Goal: Task Accomplishment & Management: Manage account settings

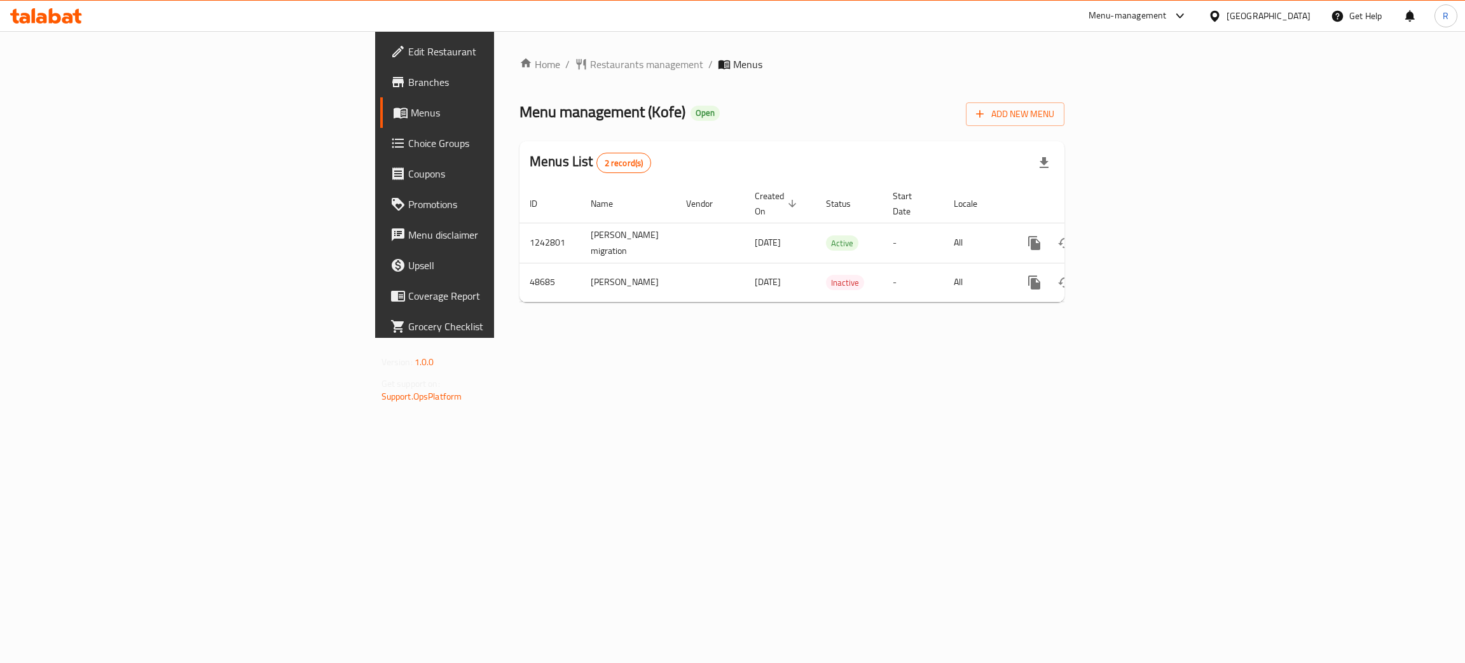
click at [1161, 25] on div "Menu-management" at bounding box center [1138, 16] width 120 height 31
click at [1134, 235] on icon "enhanced table" at bounding box center [1126, 242] width 15 height 15
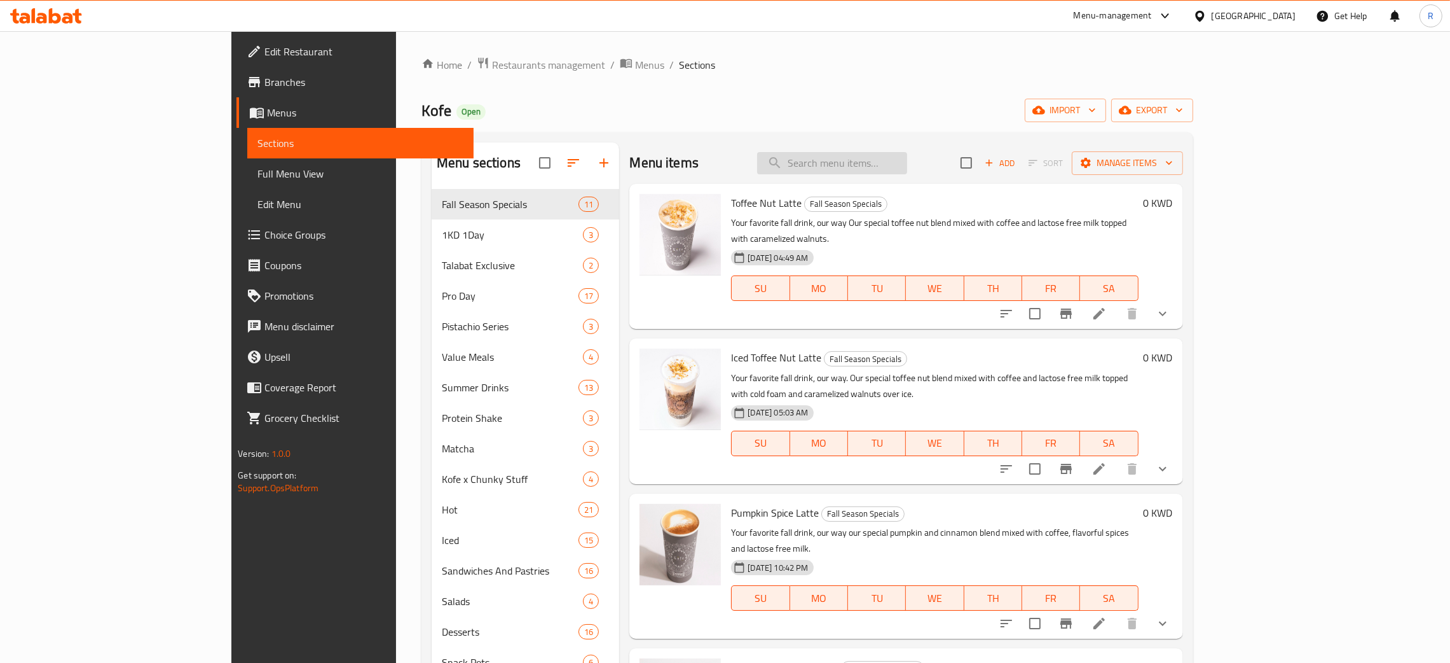
click at [907, 171] on input "search" at bounding box center [832, 163] width 150 height 22
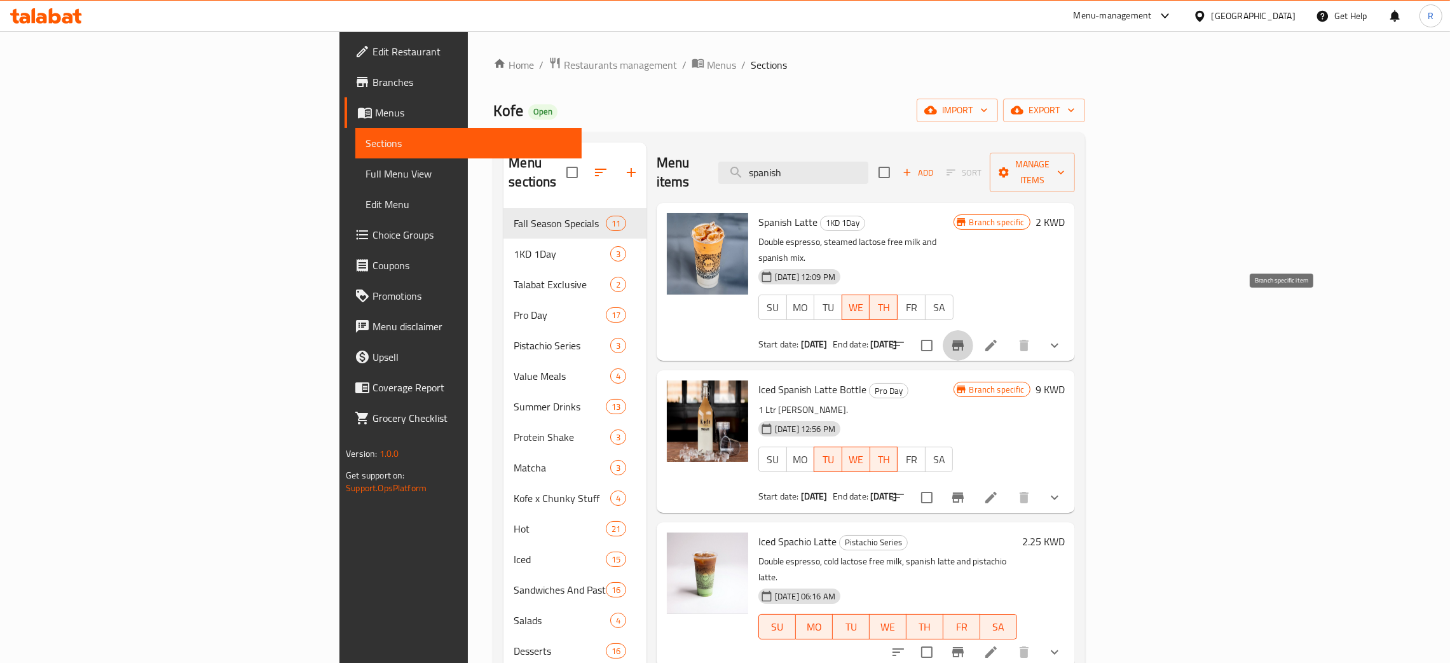
click at [964, 340] on icon "Branch-specific-item" at bounding box center [958, 345] width 11 height 10
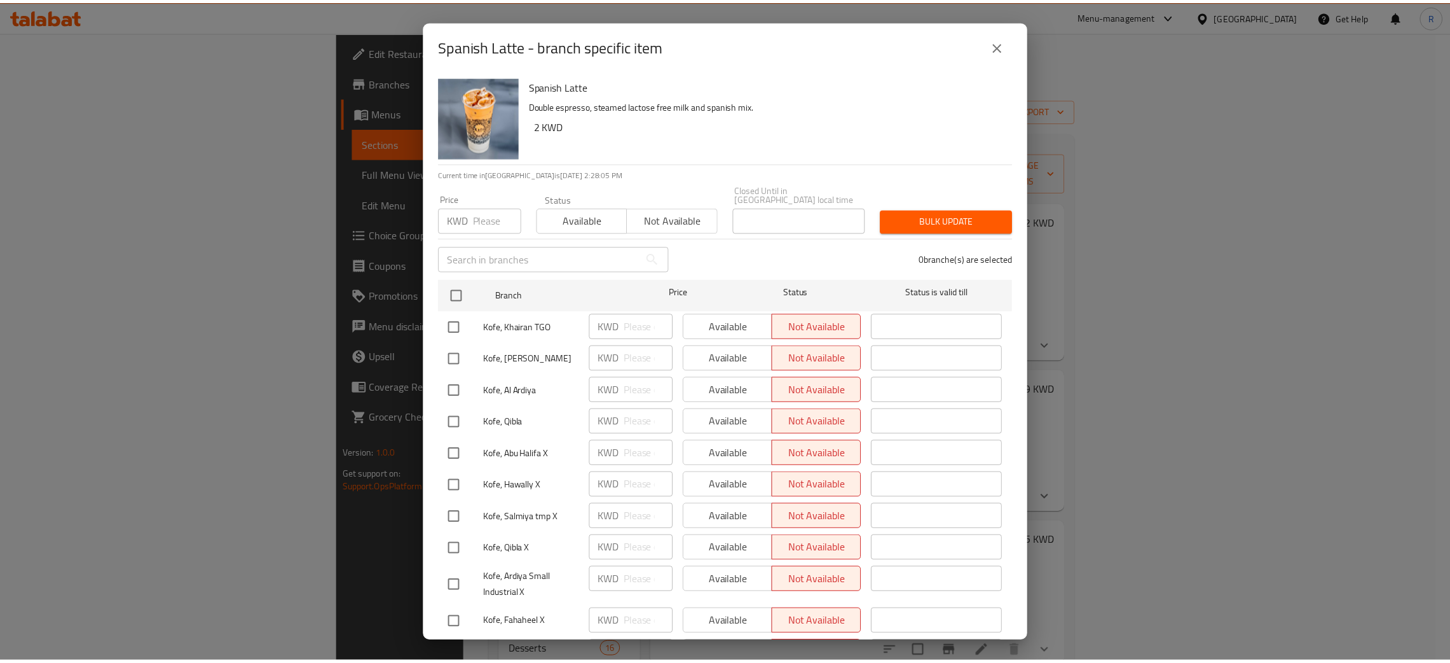
scroll to position [1, 0]
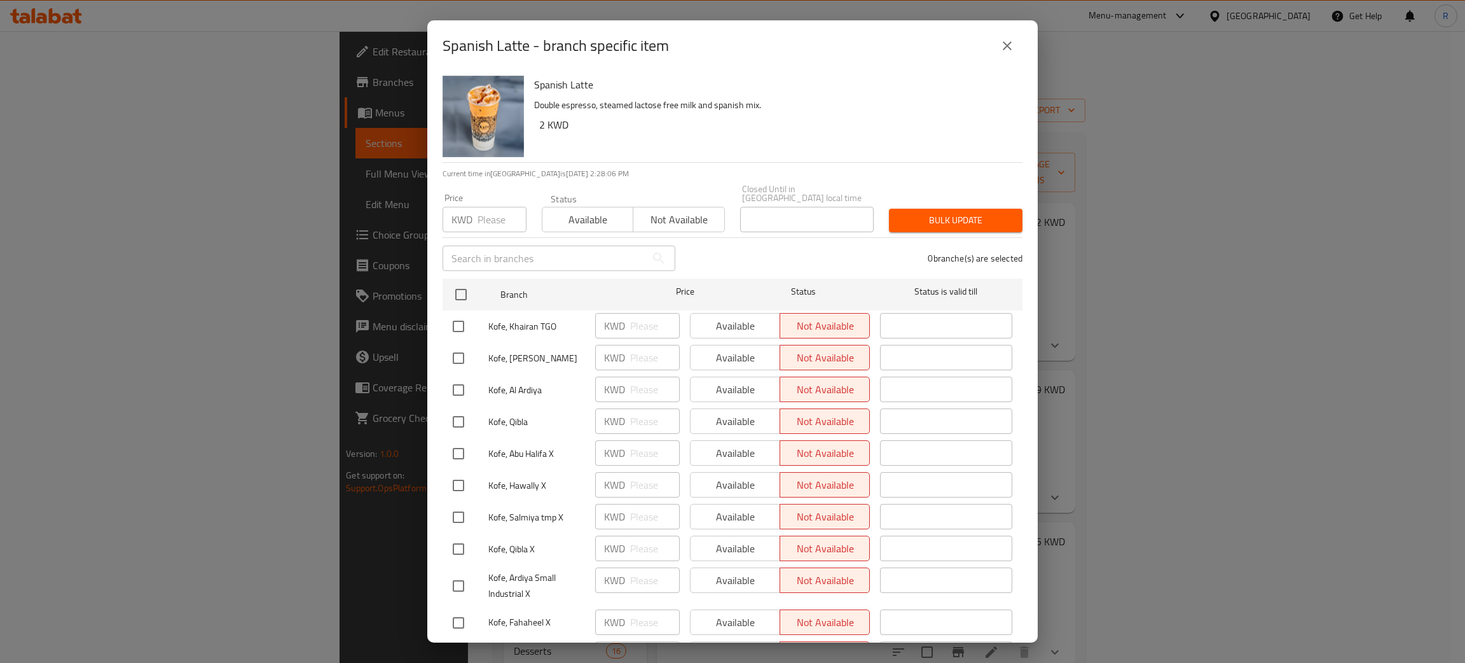
click at [1010, 60] on div "Spanish Latte - branch specific item" at bounding box center [733, 46] width 580 height 31
click at [1008, 39] on icon "close" at bounding box center [1007, 45] width 15 height 15
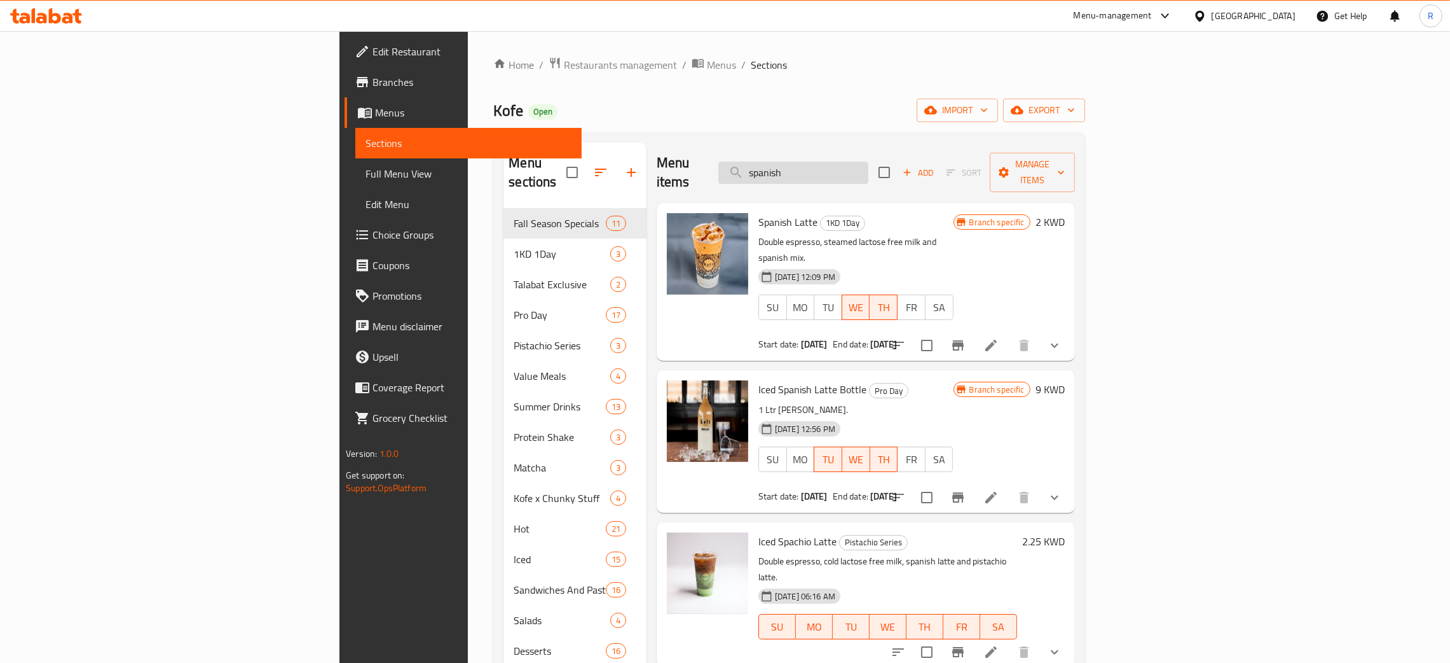
click at [869, 169] on input "spanish" at bounding box center [794, 173] width 150 height 22
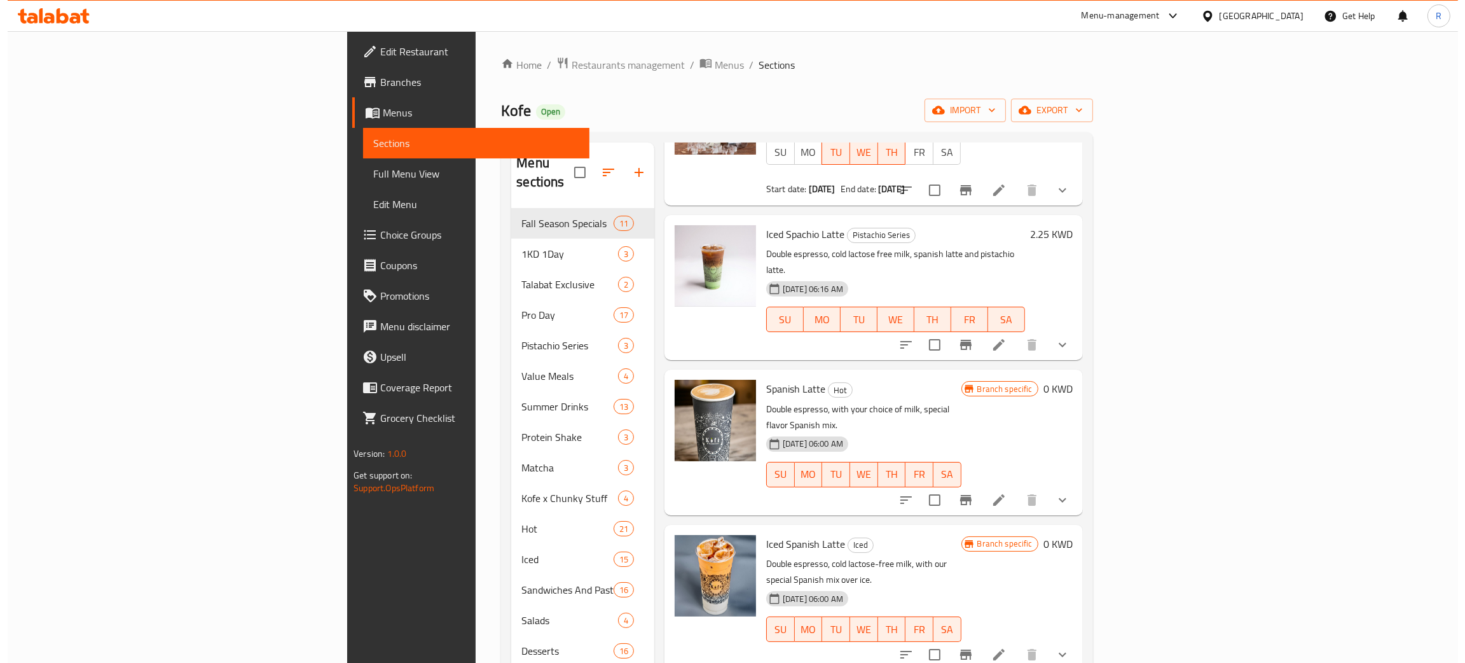
scroll to position [102, 0]
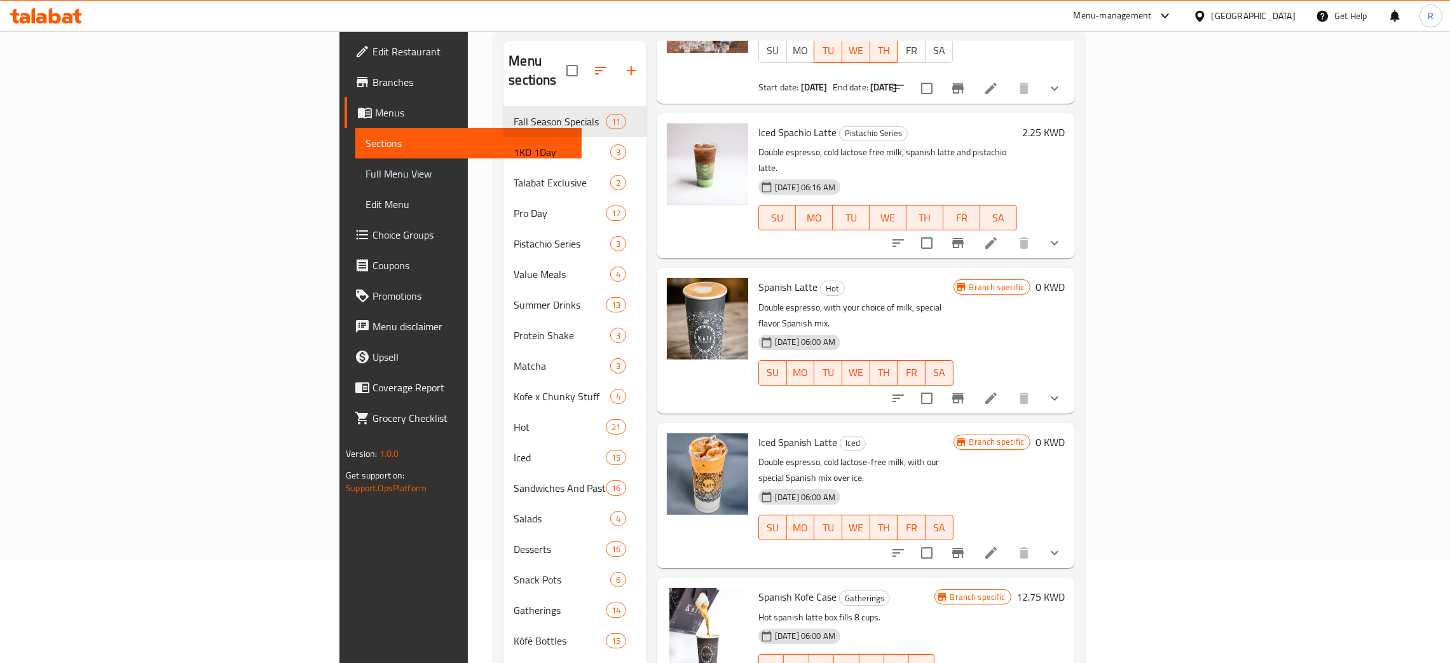
type input "spanish latte"
click at [964, 393] on icon "Branch-specific-item" at bounding box center [958, 398] width 11 height 10
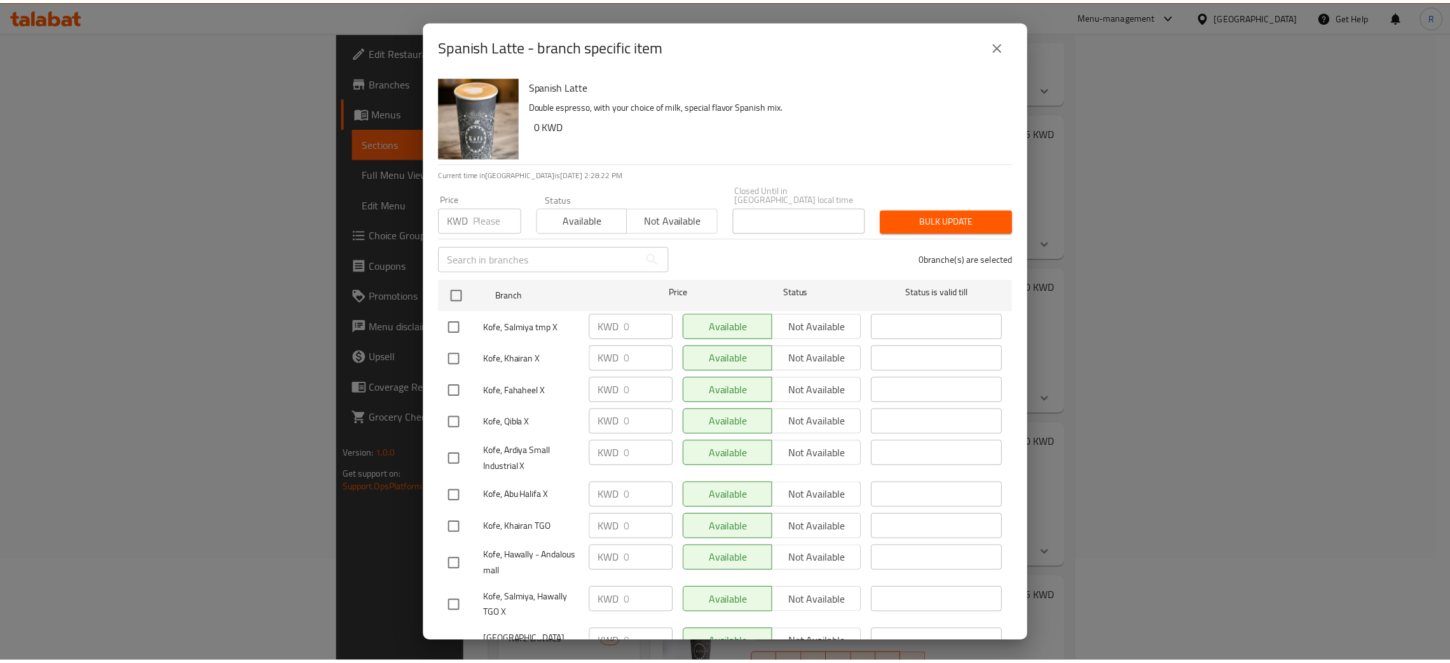
scroll to position [327, 0]
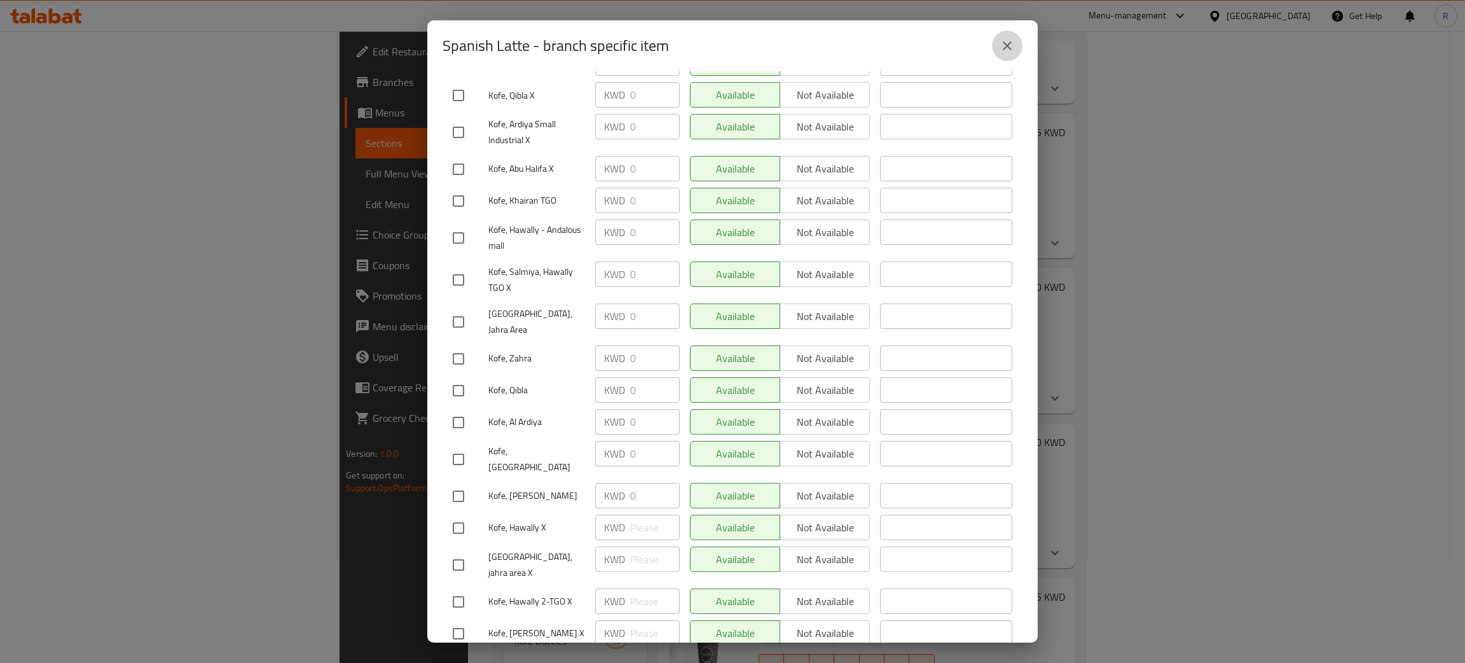
click at [1013, 41] on icon "close" at bounding box center [1007, 45] width 15 height 15
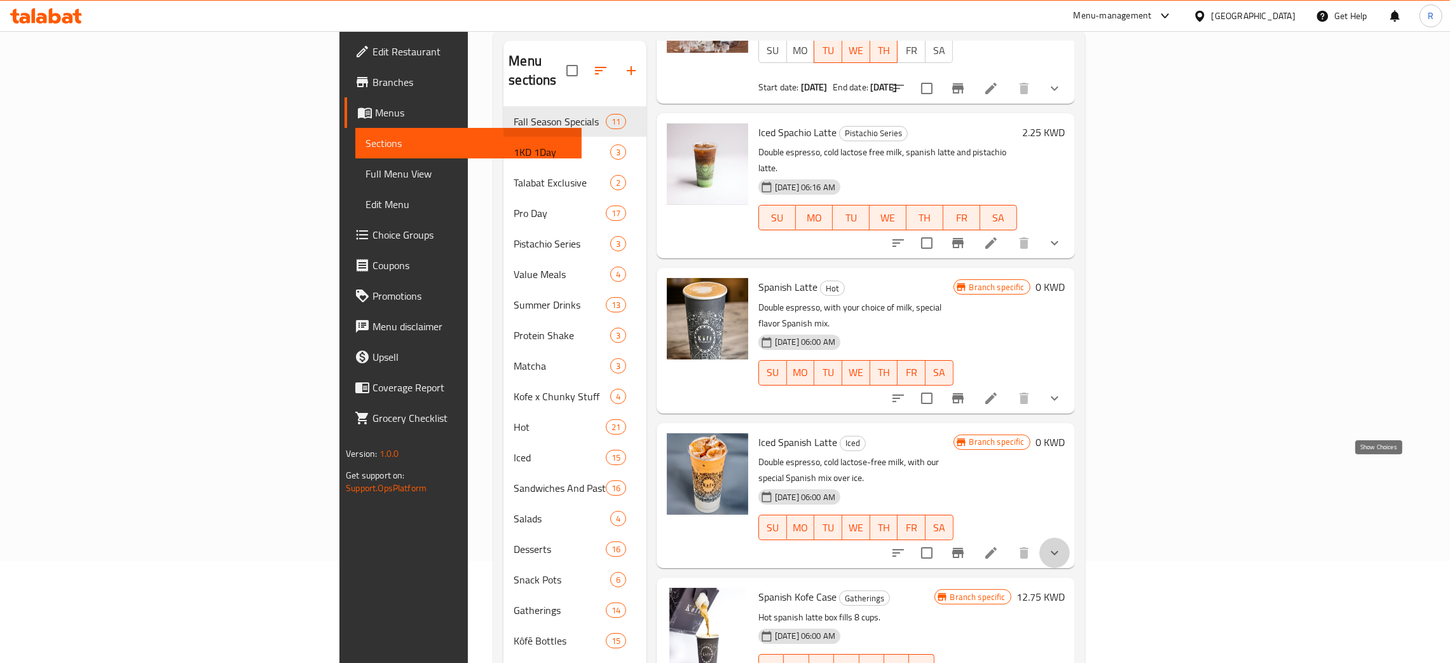
click at [1063, 545] on icon "show more" at bounding box center [1054, 552] width 15 height 15
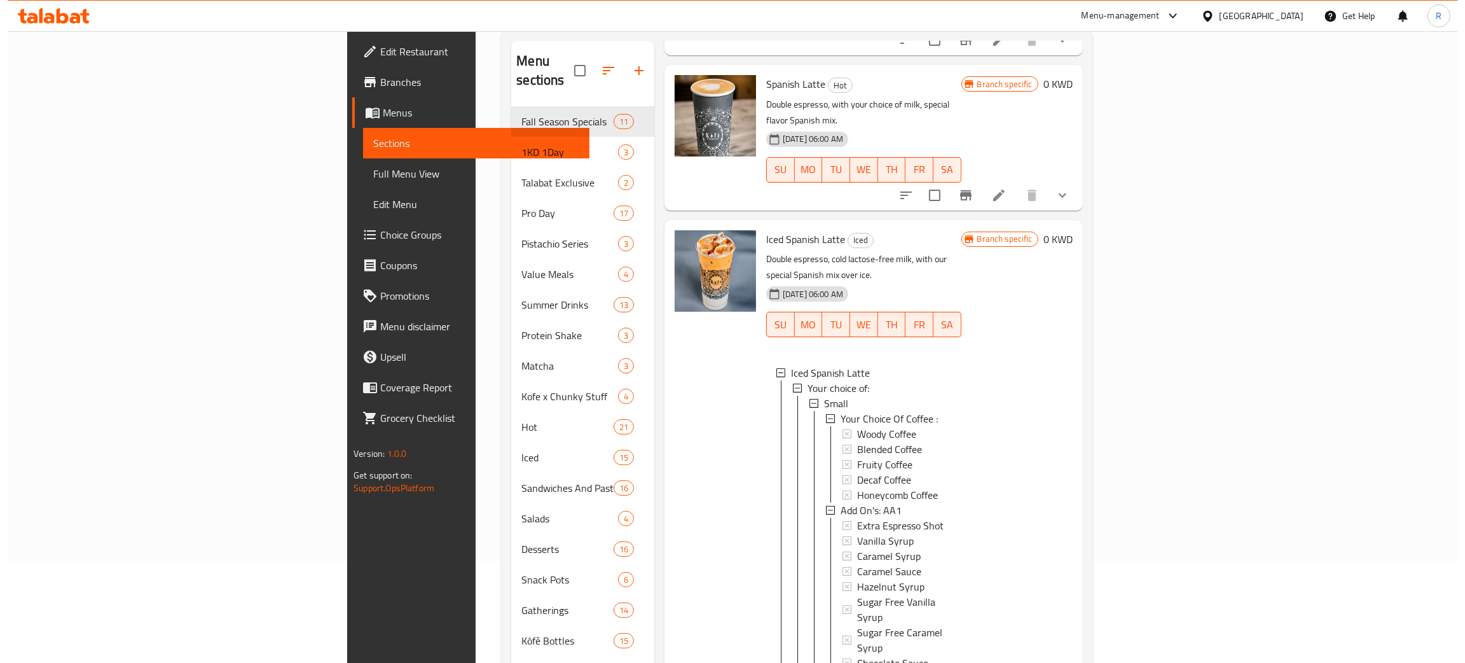
scroll to position [512, 0]
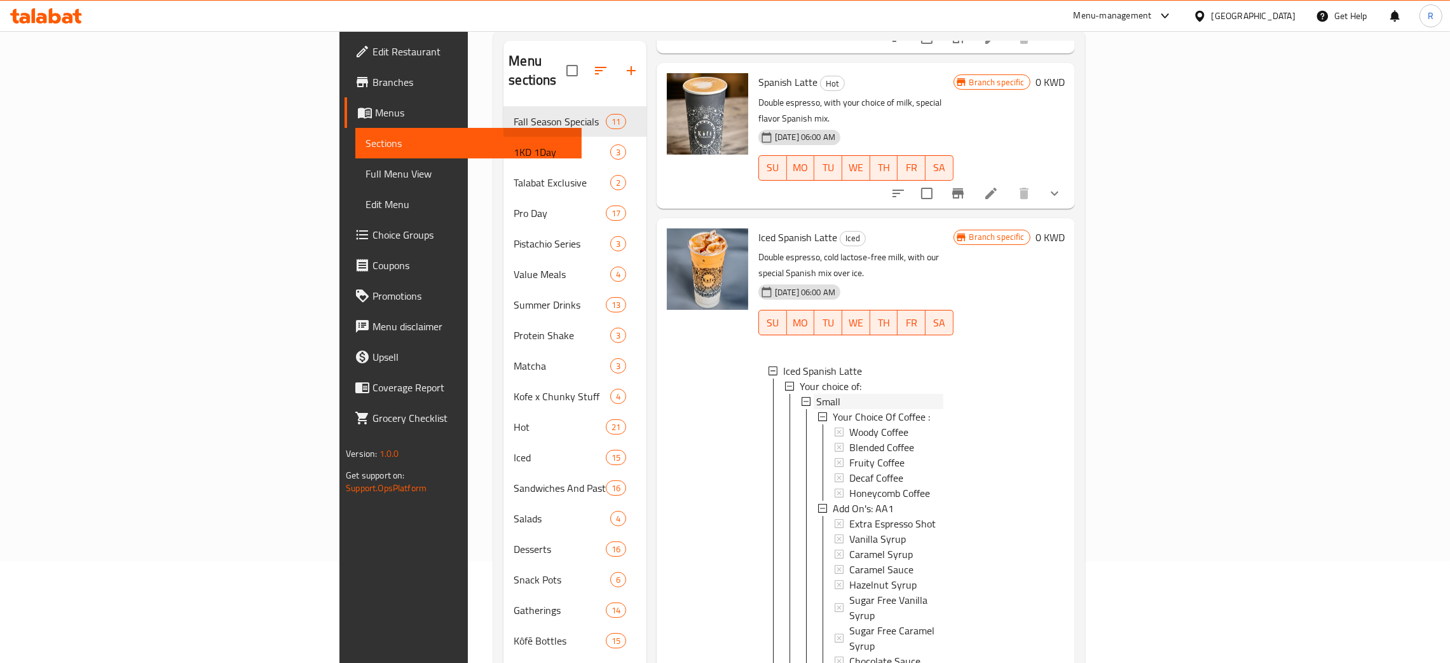
click at [816, 394] on div "Small" at bounding box center [879, 401] width 127 height 15
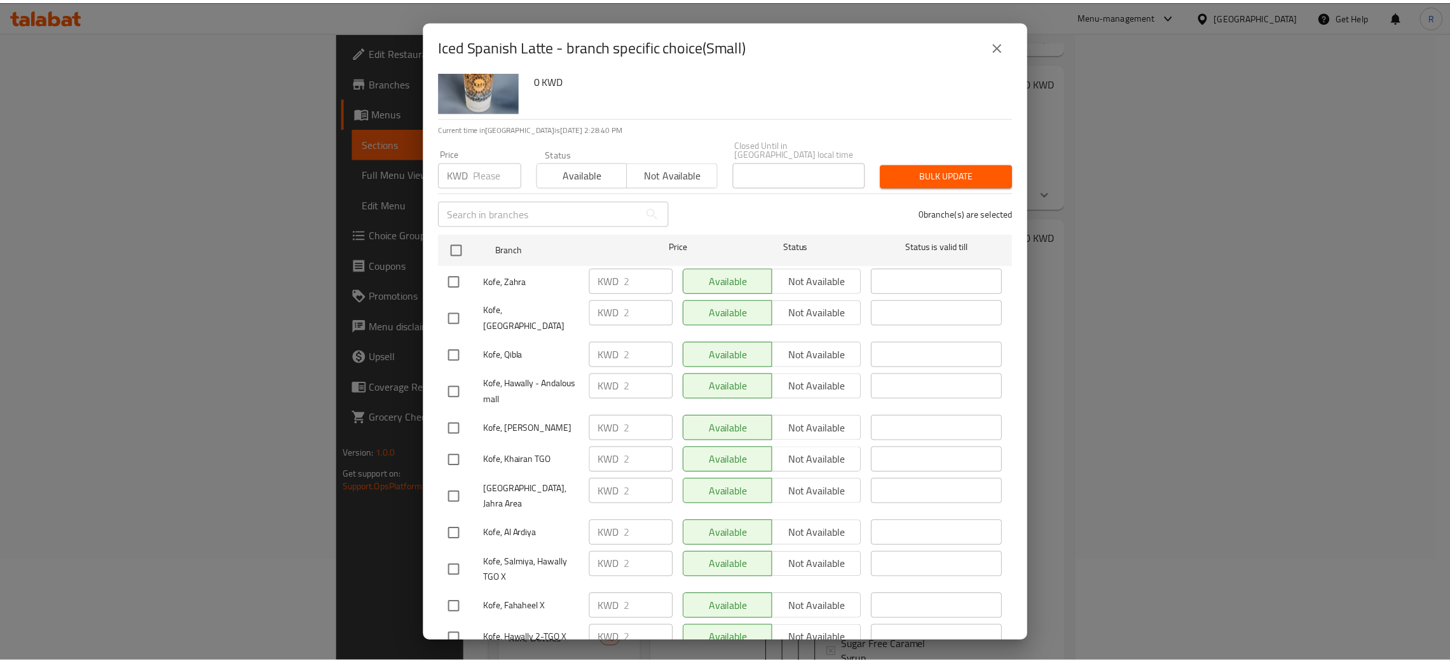
scroll to position [45, 0]
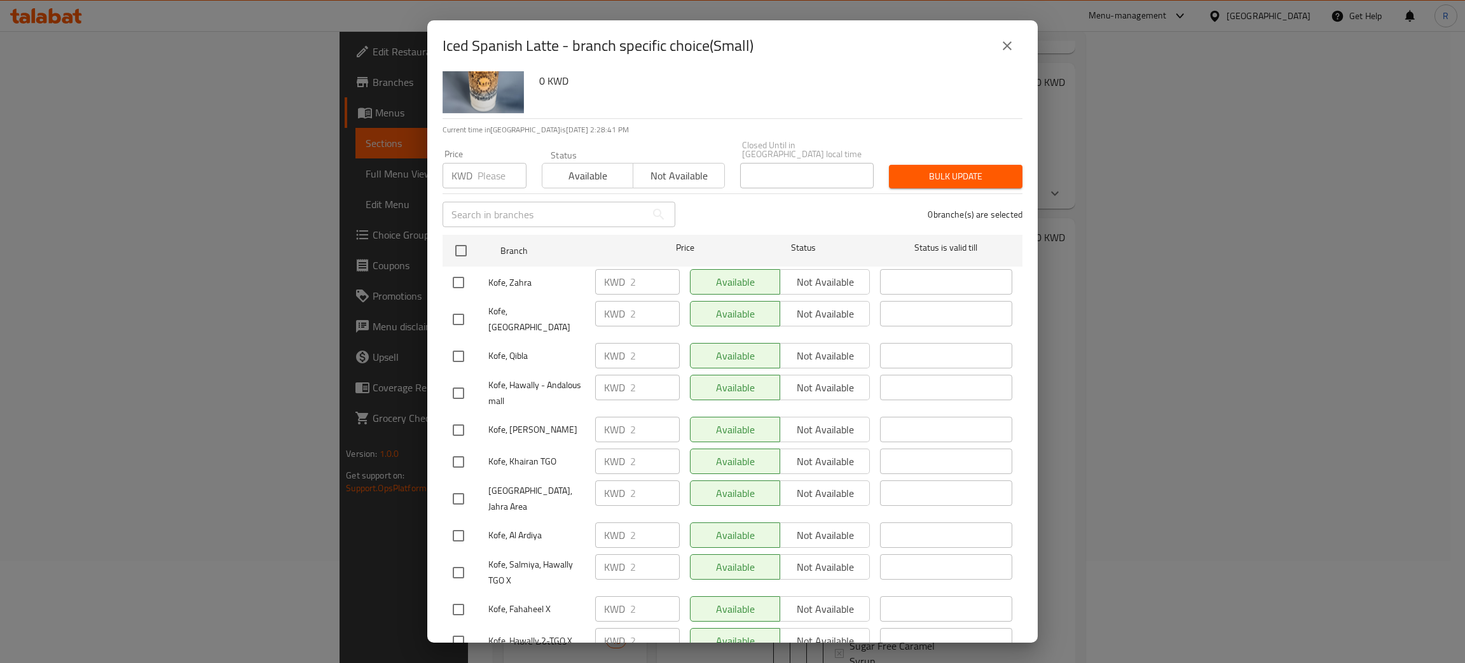
click at [1004, 31] on button "close" at bounding box center [1007, 46] width 31 height 31
